Goal: Task Accomplishment & Management: Use online tool/utility

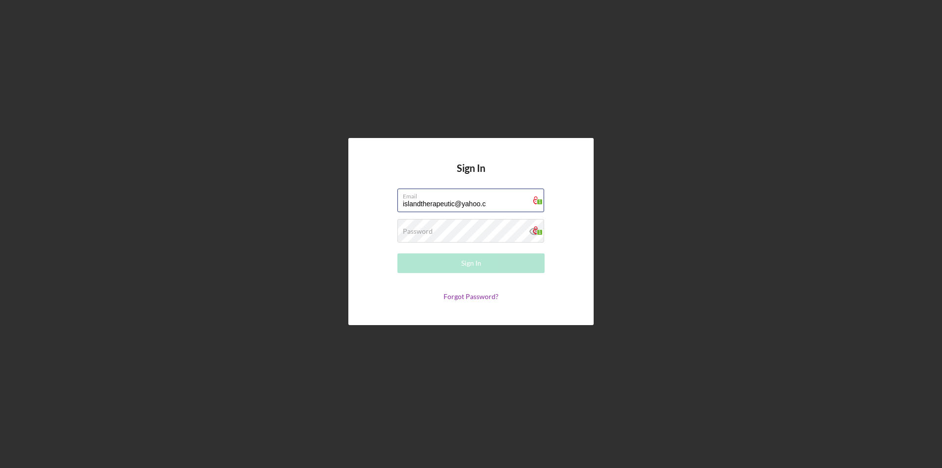
type input "[EMAIL_ADDRESS][DOMAIN_NAME]"
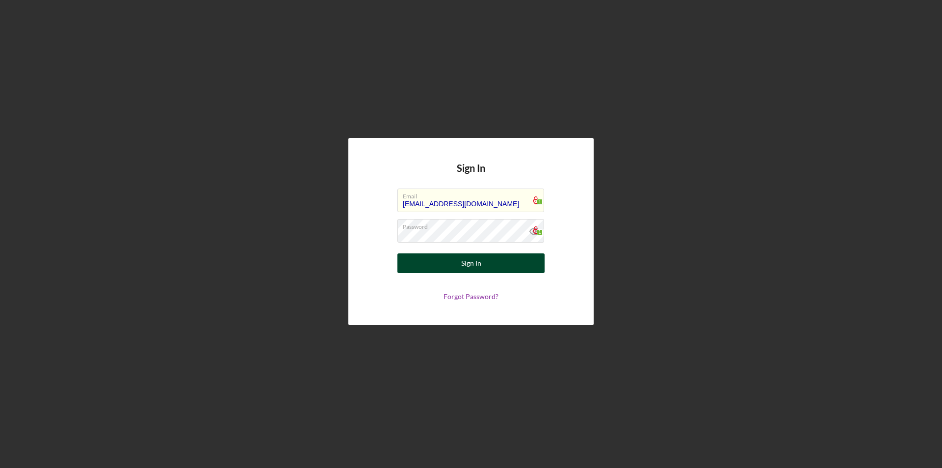
click at [470, 260] on div "Sign In" at bounding box center [471, 263] width 20 height 20
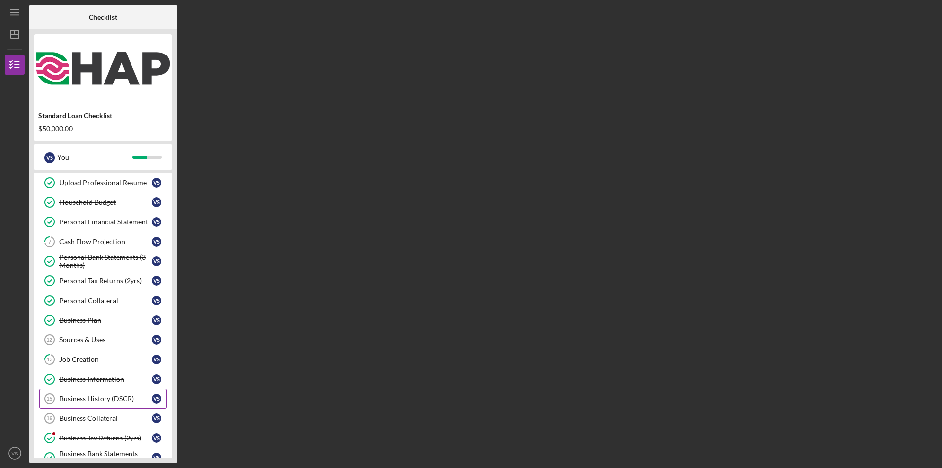
scroll to position [98, 0]
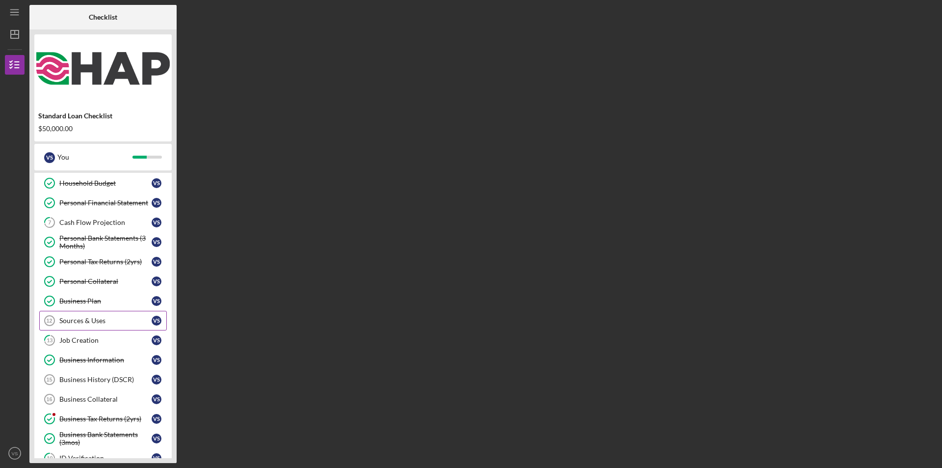
click at [121, 317] on div "Sources & Uses" at bounding box center [105, 320] width 92 height 8
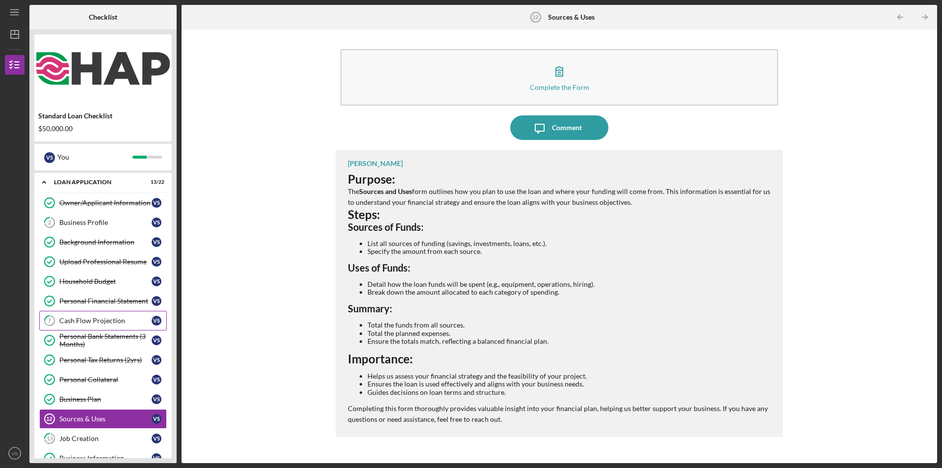
click at [135, 322] on div "Cash Flow Projection" at bounding box center [105, 320] width 92 height 8
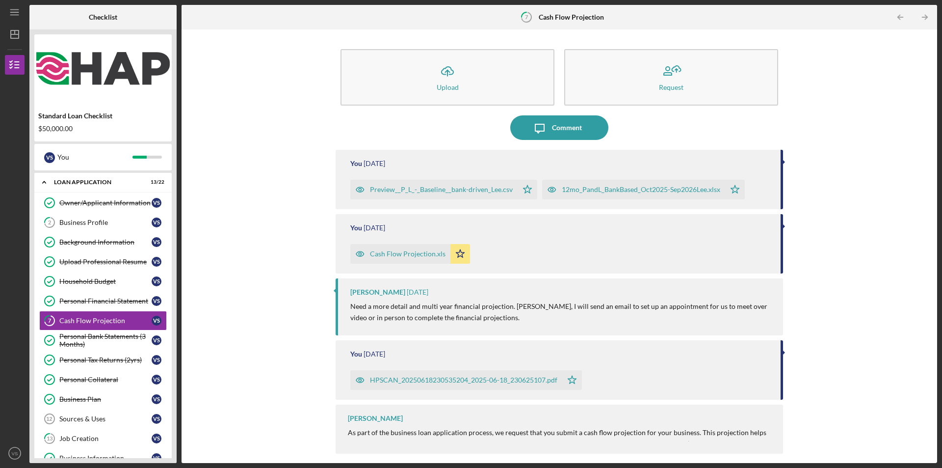
click at [291, 374] on div "Icon/Upload Upload Request Icon/Message Comment You [DATE] Preview__P_L_-_Basel…" at bounding box center [559, 245] width 746 height 423
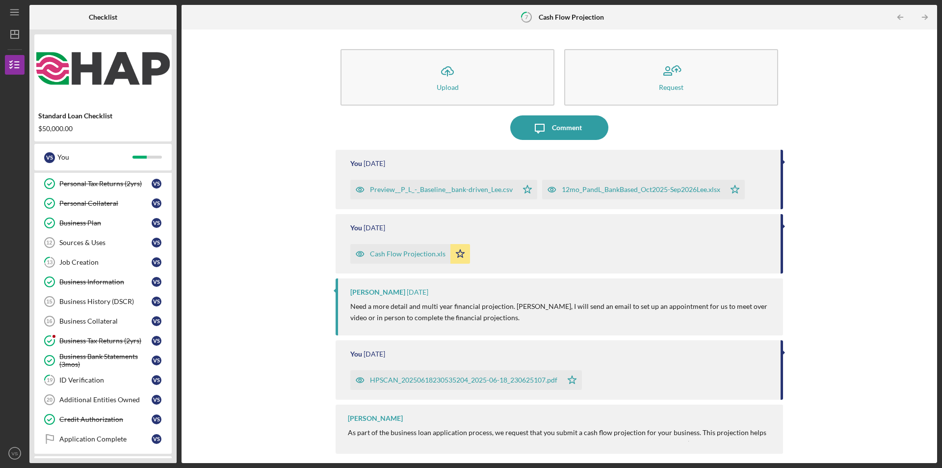
scroll to position [243, 0]
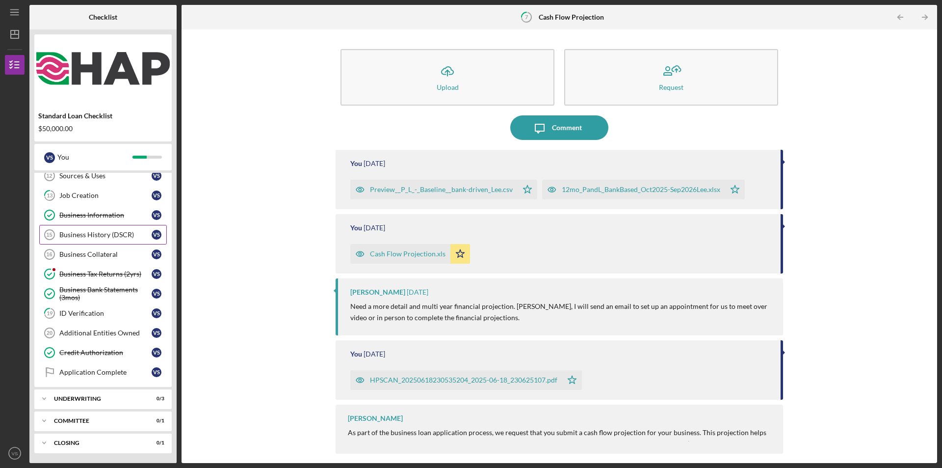
click at [88, 235] on div "Business History (DSCR)" at bounding box center [105, 235] width 92 height 8
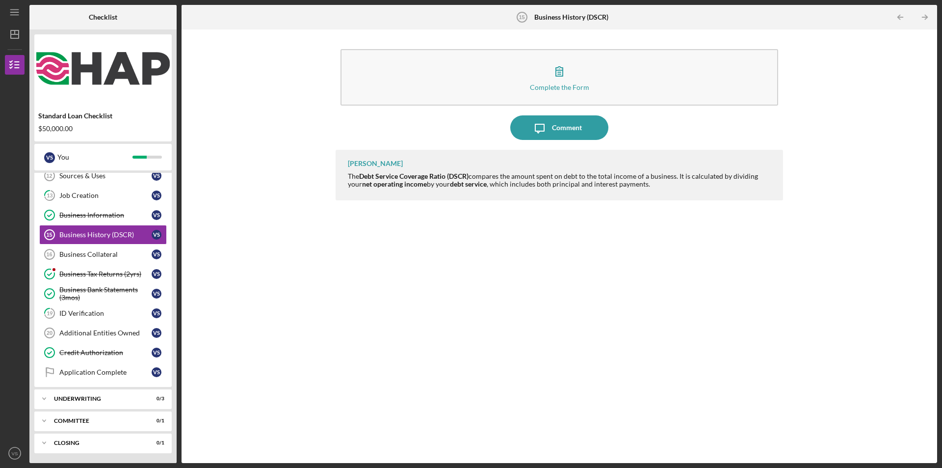
click at [39, 225] on link "Business History (DSCR) 15 Business History (DSCR) V S" at bounding box center [103, 235] width 128 height 20
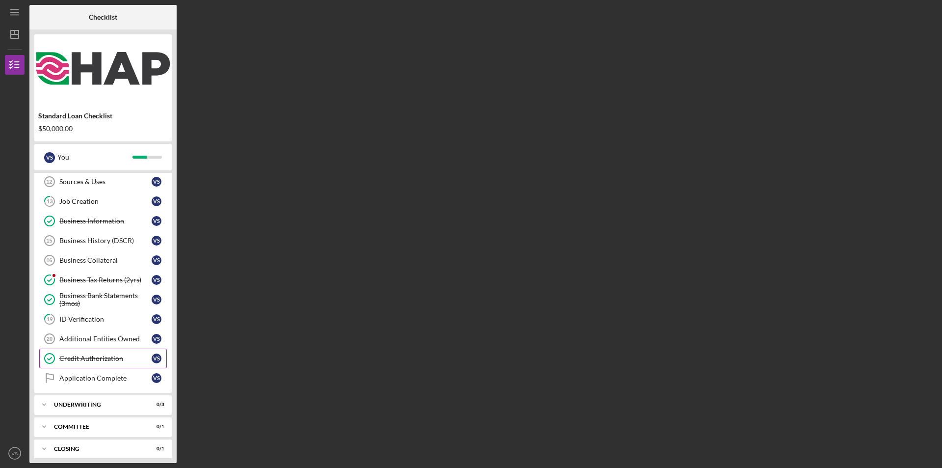
scroll to position [243, 0]
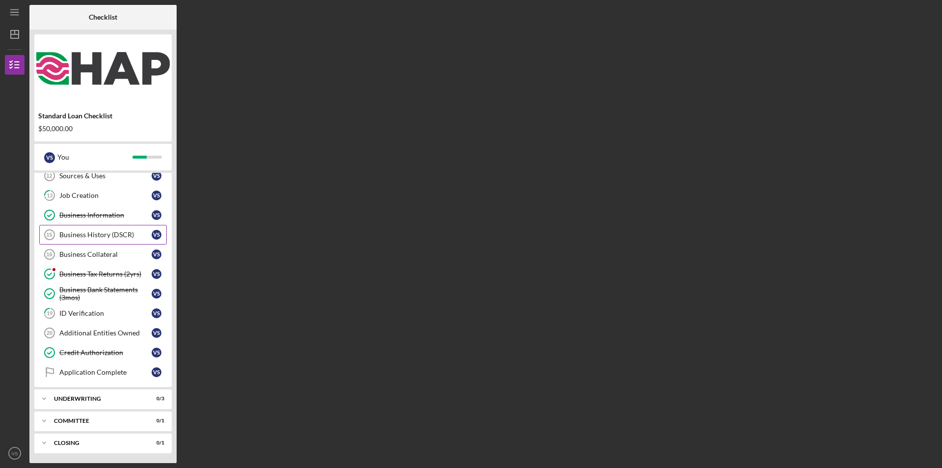
click at [131, 236] on div "Business History (DSCR)" at bounding box center [105, 235] width 92 height 8
